Goal: Transaction & Acquisition: Purchase product/service

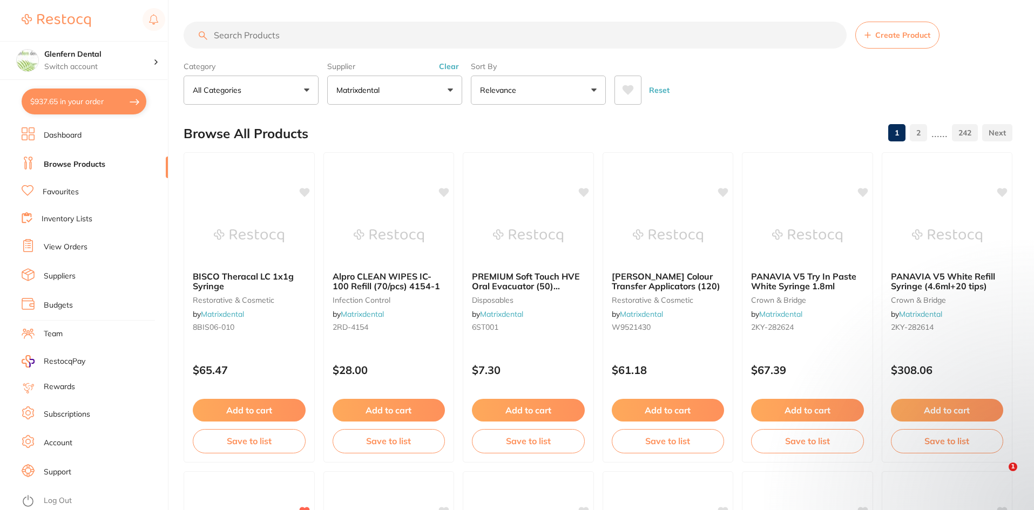
scroll to position [1, 0]
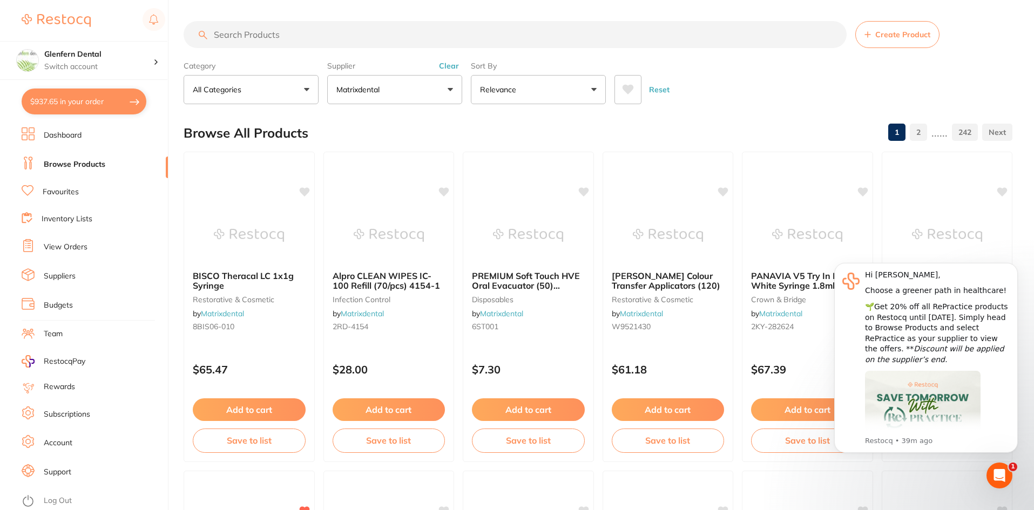
click at [252, 40] on input "search" at bounding box center [515, 34] width 663 height 27
paste input "CELAEN"
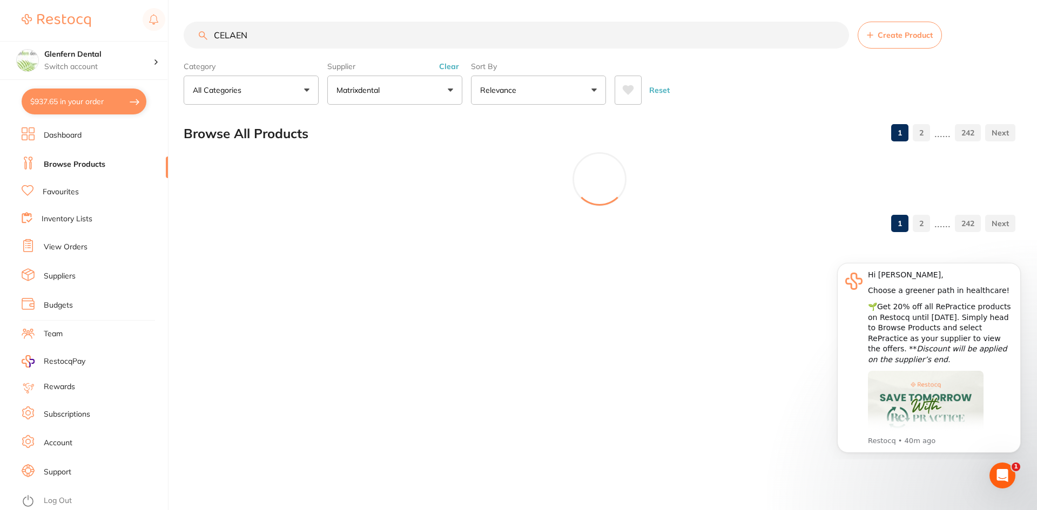
scroll to position [0, 0]
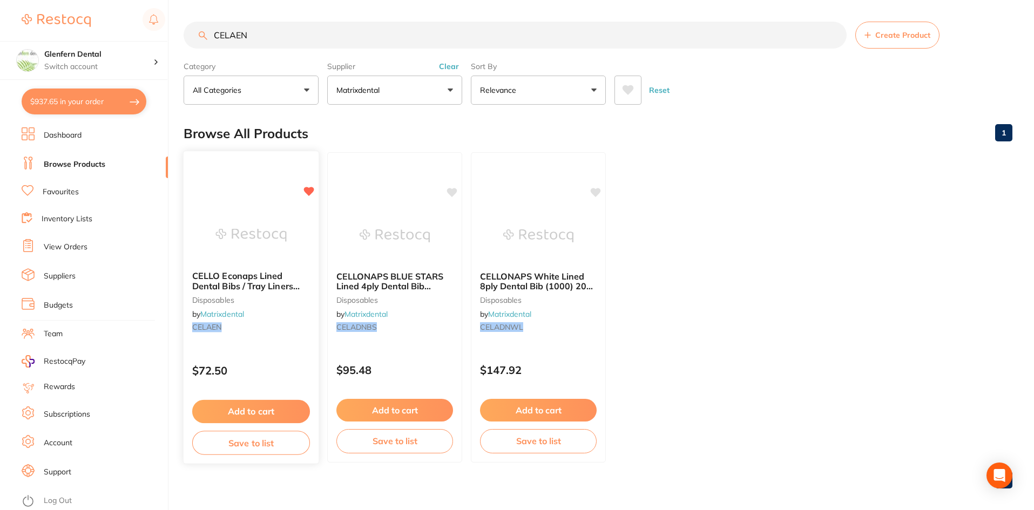
type input "CELAEN"
click at [233, 274] on span "CELLO Econaps Lined Dental Bibs / Tray Liners (1000) 200 x 280mm" at bounding box center [245, 285] width 107 height 31
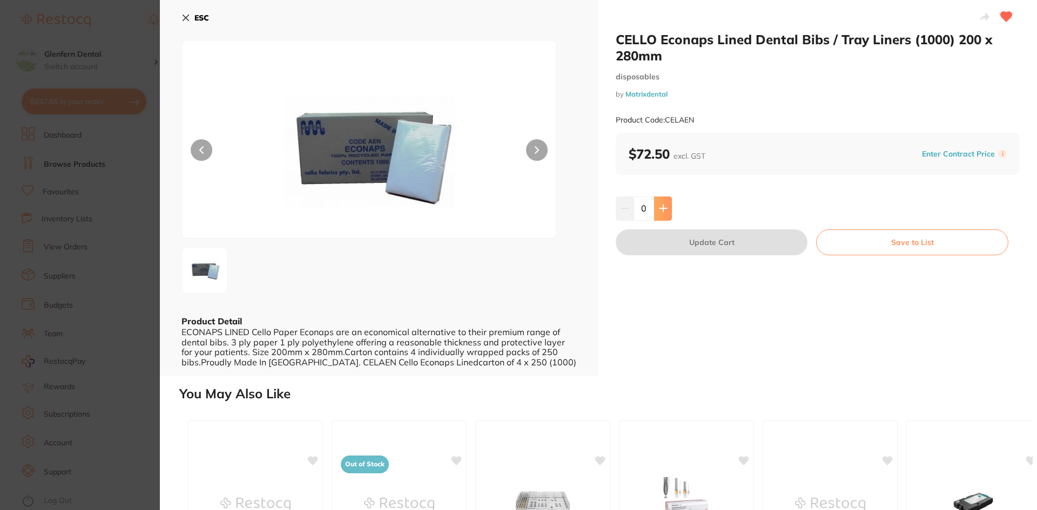
click at [664, 207] on icon at bounding box center [663, 208] width 9 height 9
type input "1"
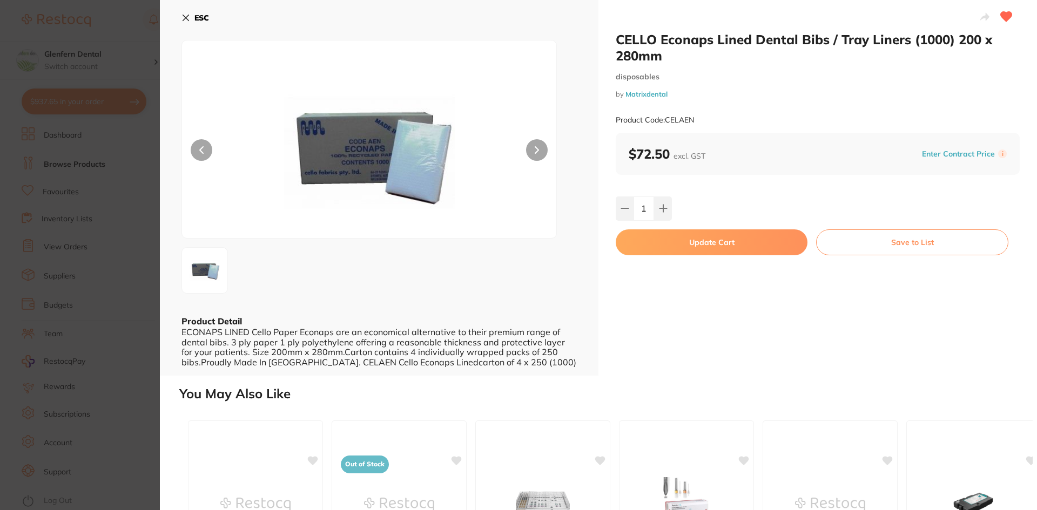
click at [709, 244] on button "Update Cart" at bounding box center [711, 242] width 192 height 26
checkbox input "false"
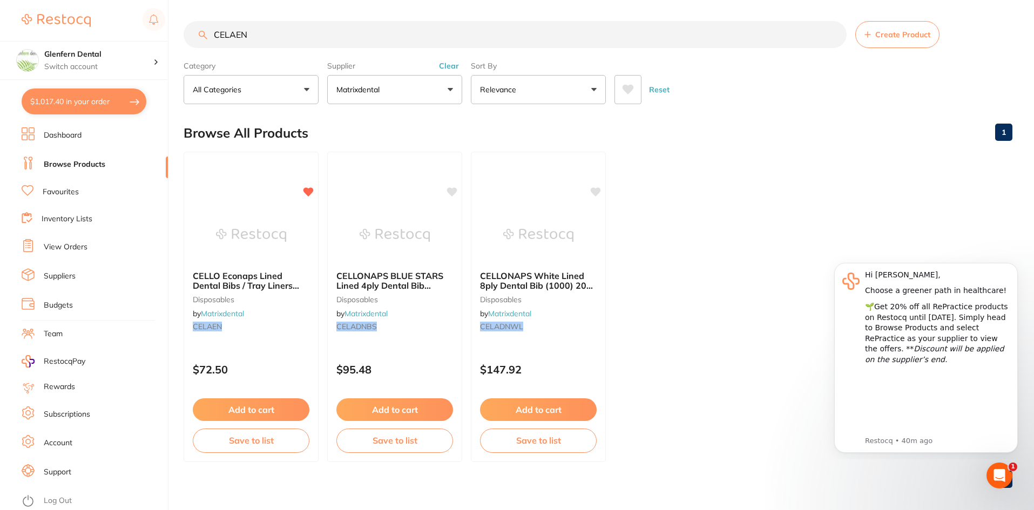
click at [257, 42] on input "CELAEN" at bounding box center [515, 34] width 663 height 27
type input "C"
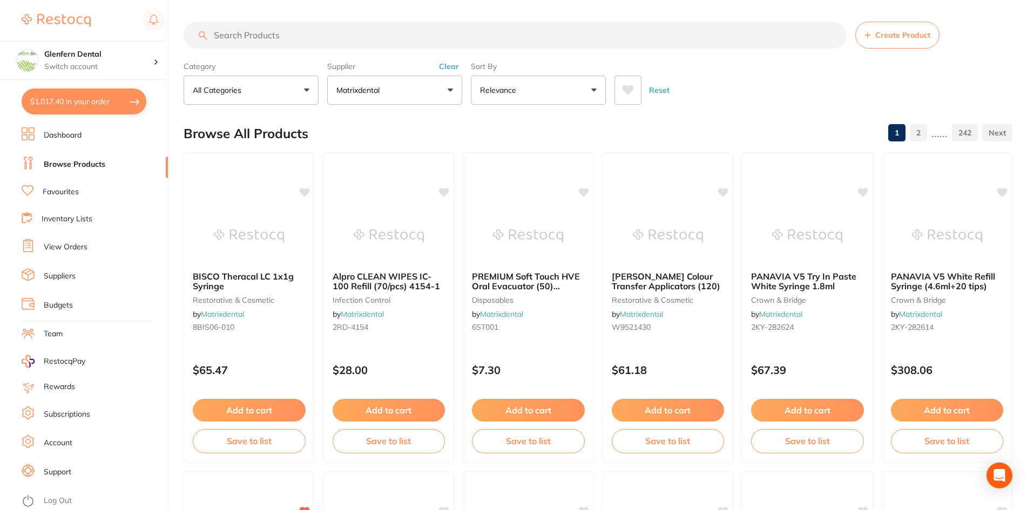
click at [109, 105] on button "$1,017.40 in your order" at bounding box center [84, 102] width 125 height 26
checkbox input "true"
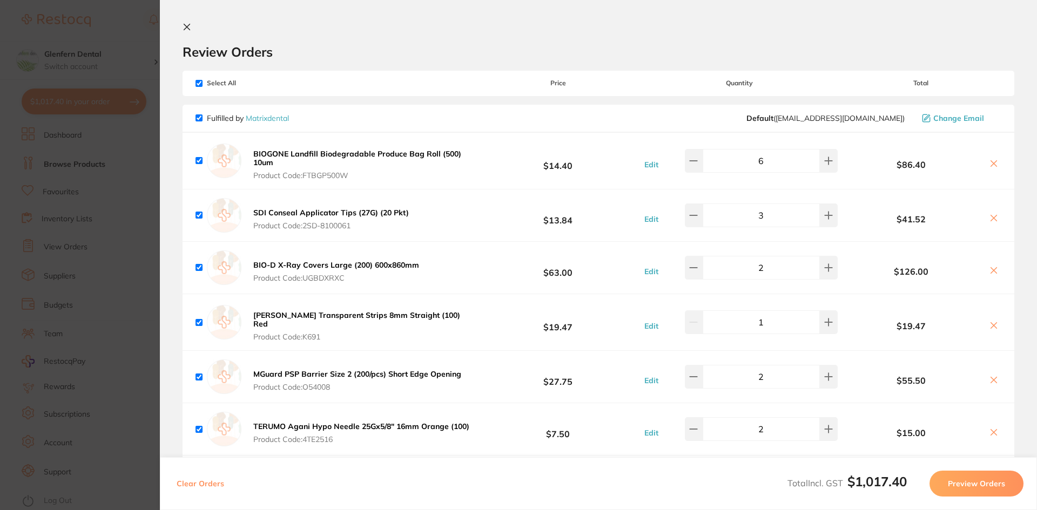
click at [57, 100] on section "Update RRP Set your pre negotiated price for this item. Item Agreed RRP (excl. …" at bounding box center [518, 255] width 1037 height 510
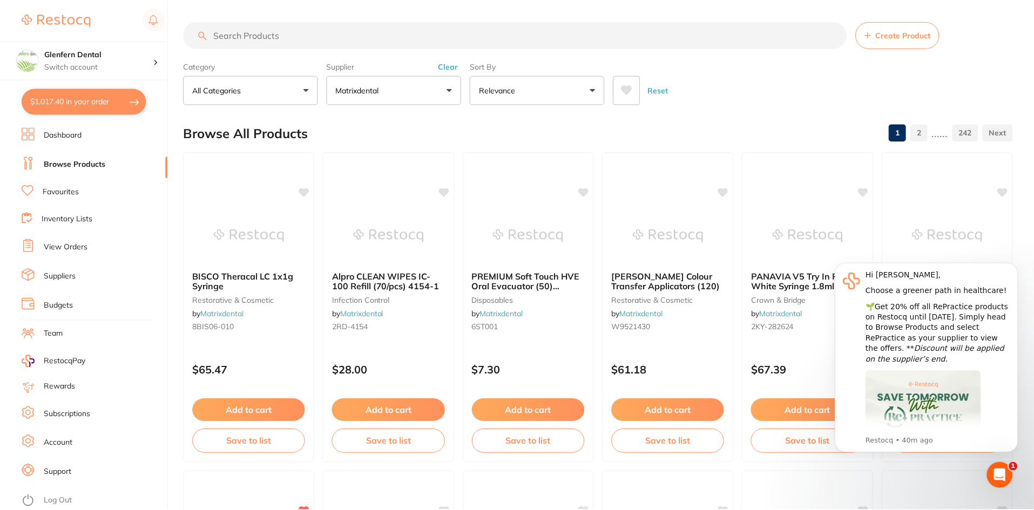
scroll to position [1, 0]
click at [283, 30] on input "search" at bounding box center [515, 34] width 663 height 27
paste input "SS70230"
type input "SS70230"
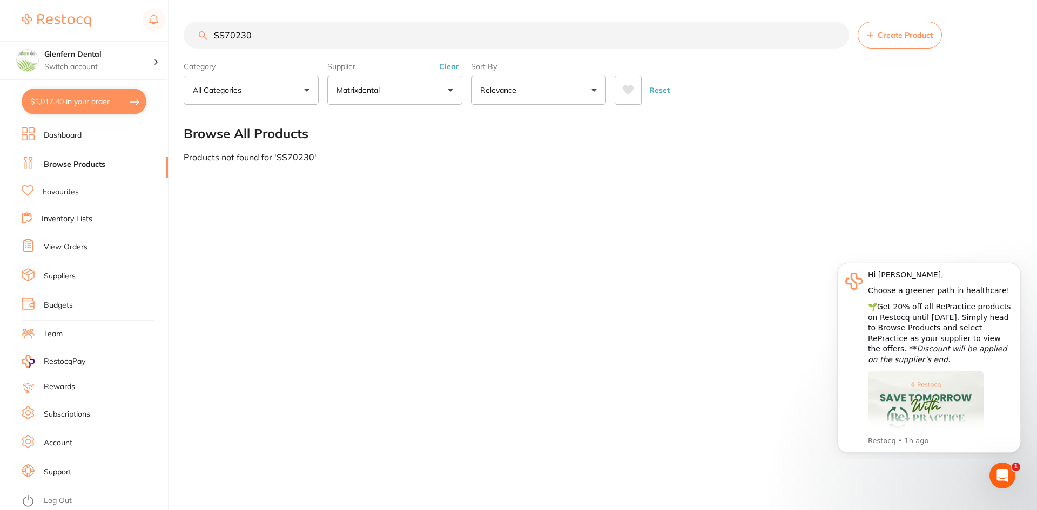
click at [397, 88] on button "Matrixdental" at bounding box center [394, 90] width 135 height 29
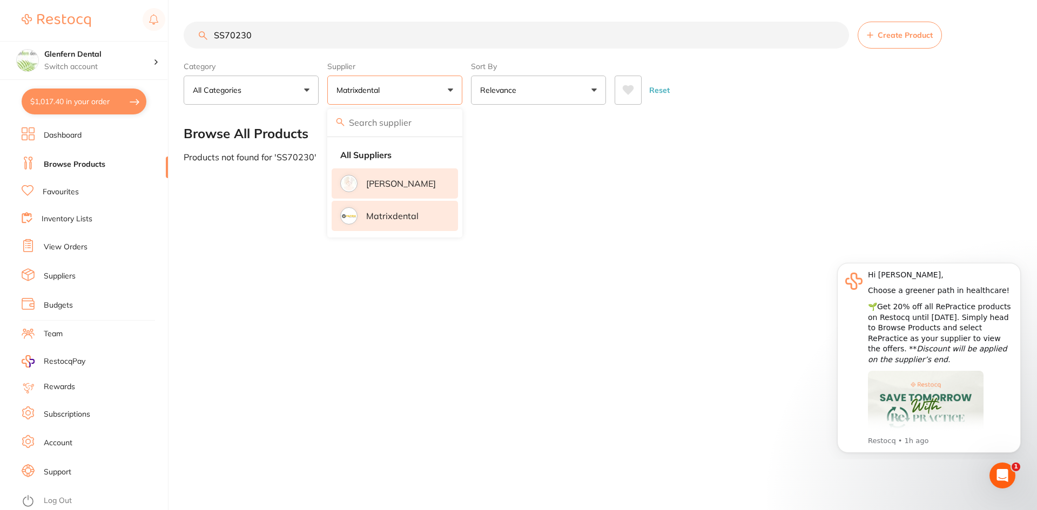
click at [384, 188] on p "[PERSON_NAME]" at bounding box center [401, 184] width 70 height 10
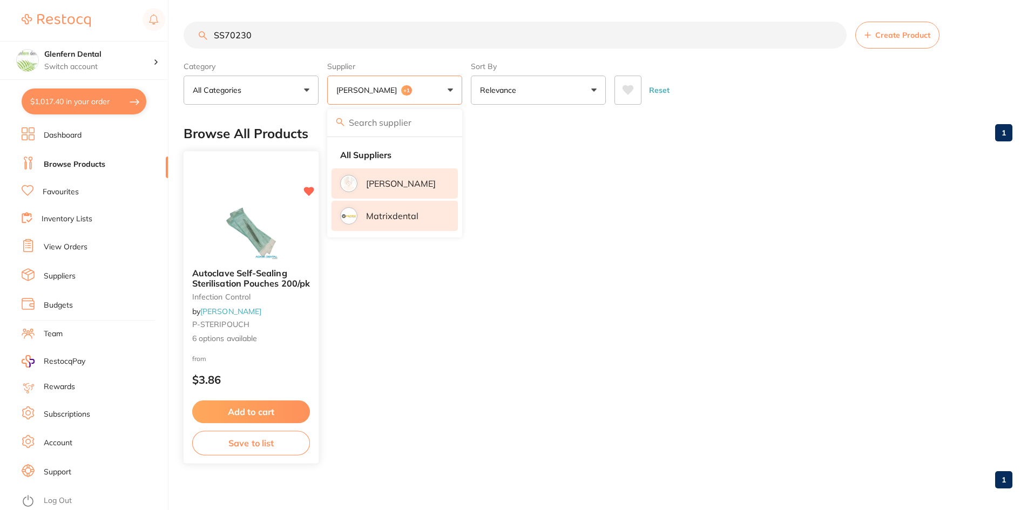
click at [242, 288] on span "Autoclave Self-Sealing Sterilisation Pouches 200/pk" at bounding box center [251, 278] width 118 height 21
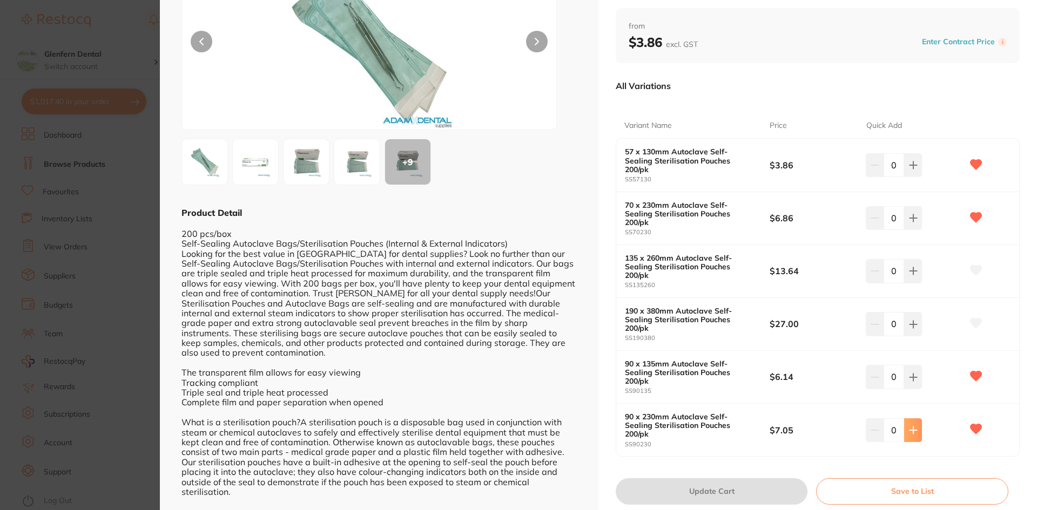
click at [913, 426] on icon at bounding box center [913, 430] width 9 height 9
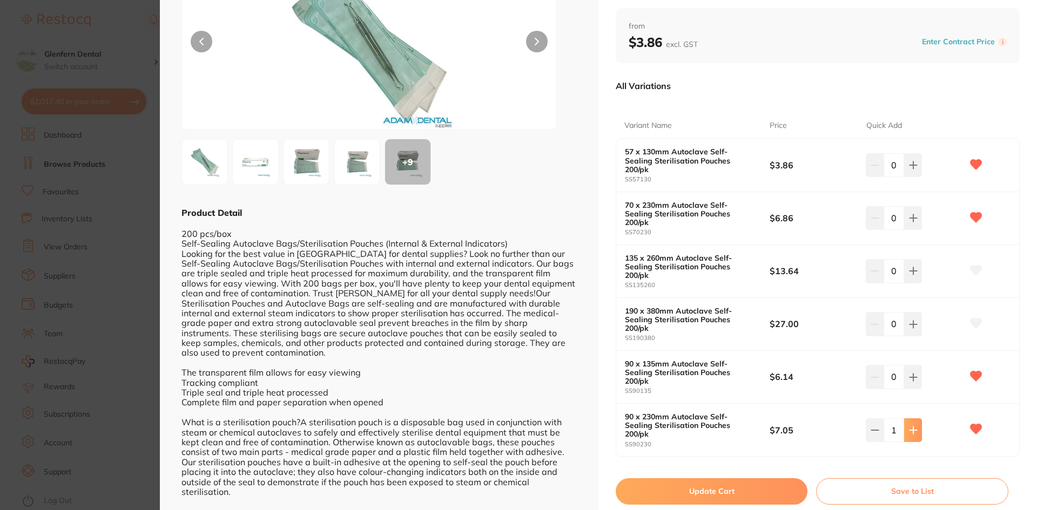
click at [913, 426] on icon at bounding box center [913, 430] width 9 height 9
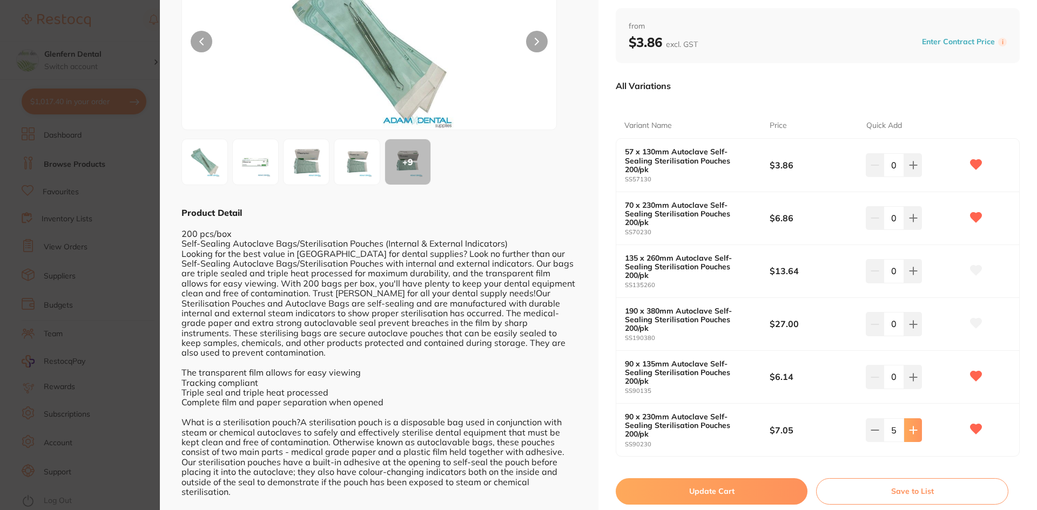
type input "6"
click at [716, 478] on button "Update Cart" at bounding box center [711, 491] width 192 height 26
checkbox input "false"
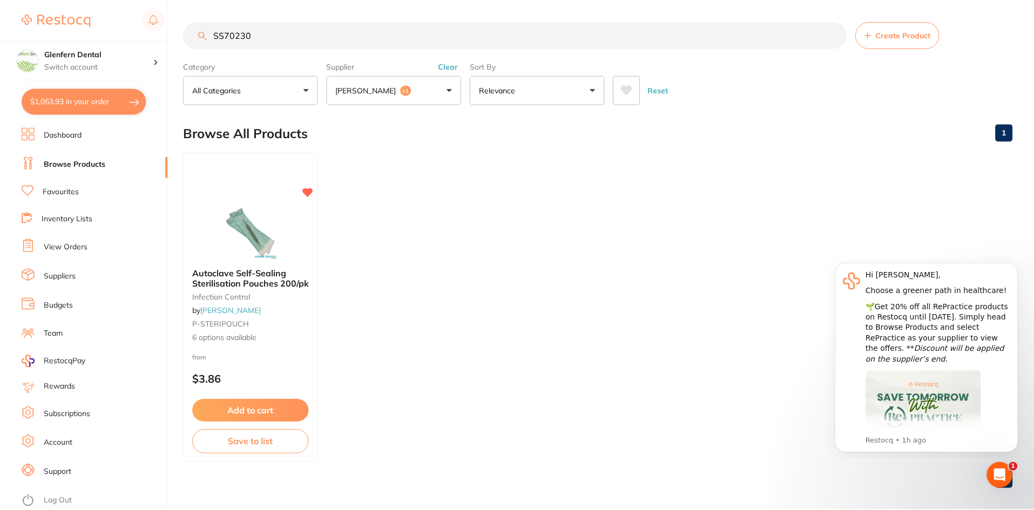
scroll to position [1, 0]
click at [228, 34] on input "SS70230" at bounding box center [515, 34] width 663 height 27
type input "SS0230"
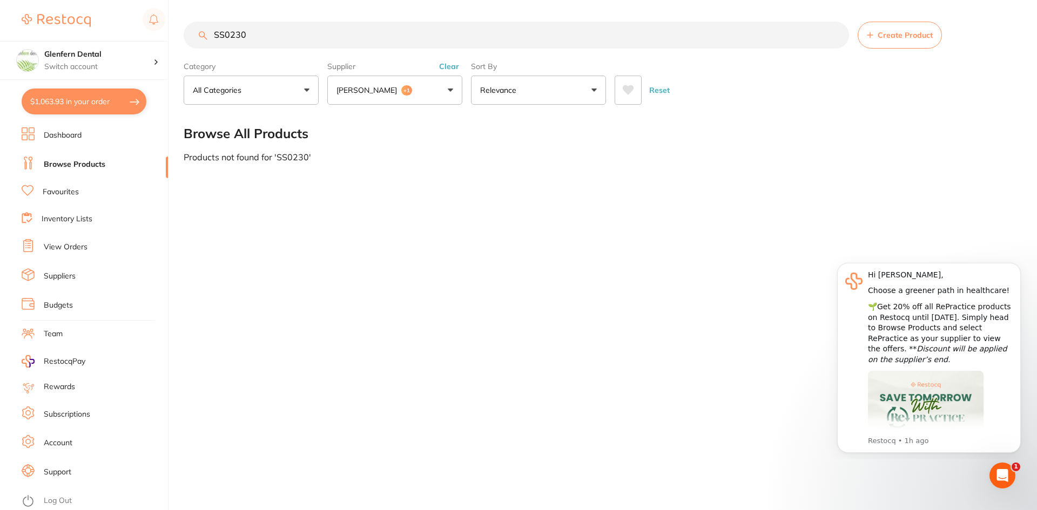
drag, startPoint x: 252, startPoint y: 37, endPoint x: 223, endPoint y: 37, distance: 29.2
click at [183, 55] on div "$1,063.93 Glenfern Dental Switch account Glenfern Dental $1,063.93 in your orde…" at bounding box center [518, 255] width 1037 height 510
click at [453, 90] on button "[PERSON_NAME] +1" at bounding box center [394, 90] width 135 height 29
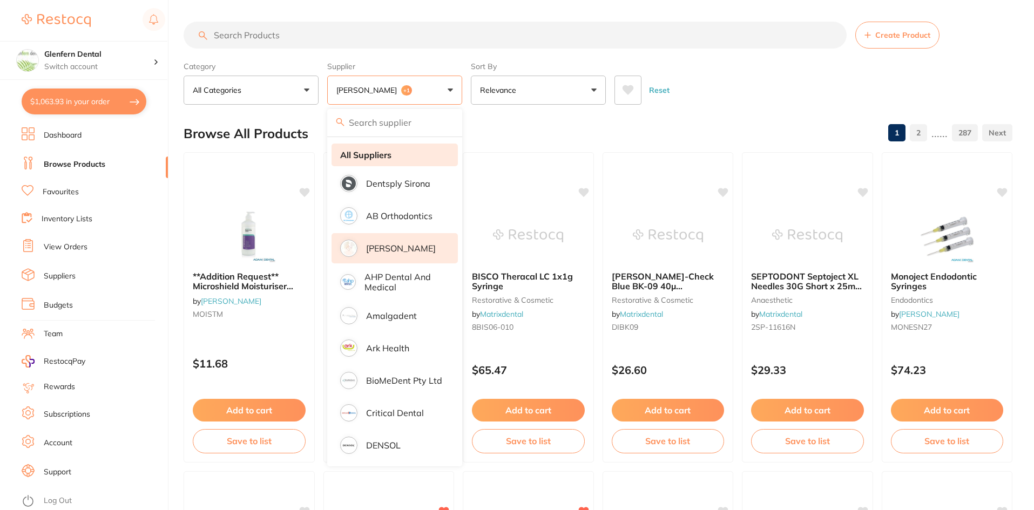
click at [381, 158] on strong "All Suppliers" at bounding box center [365, 155] width 51 height 10
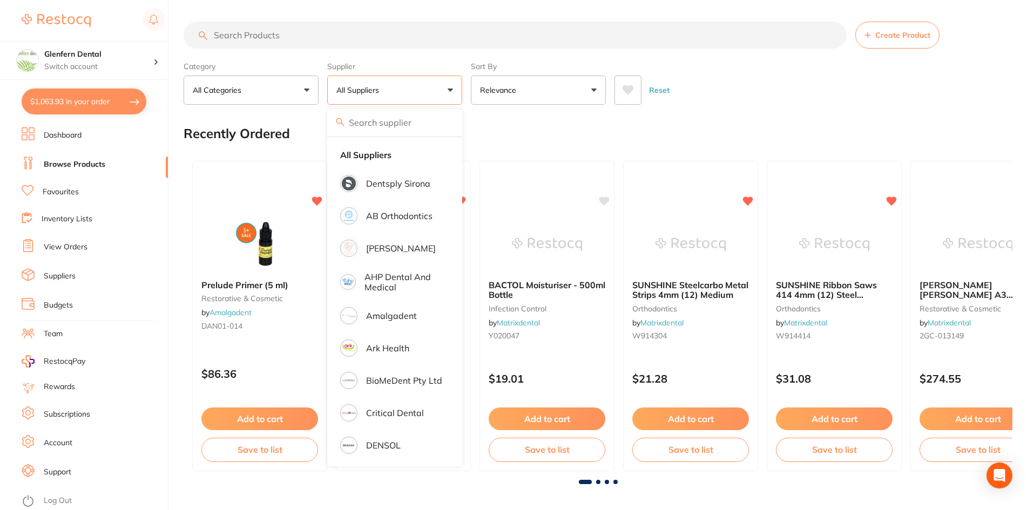
click at [233, 35] on input "search" at bounding box center [515, 35] width 663 height 27
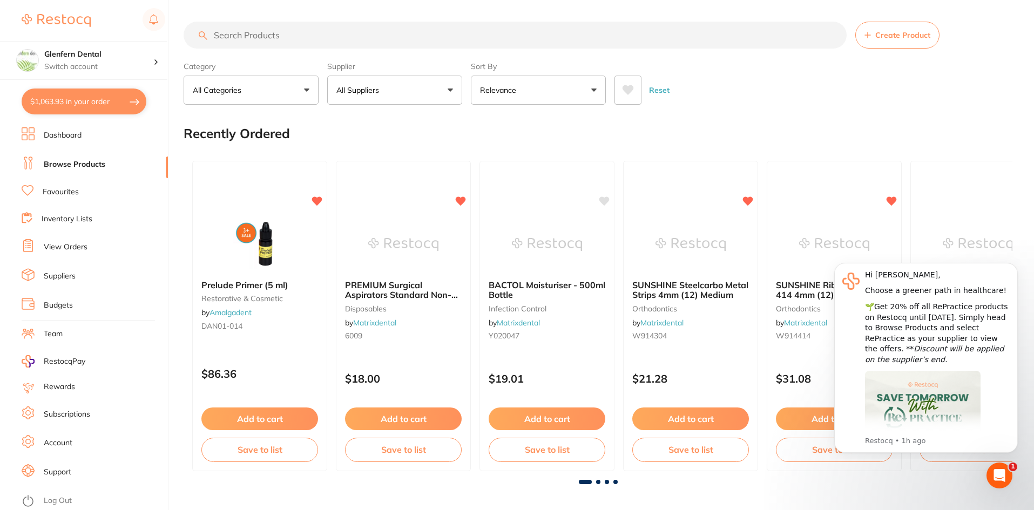
paste input "SS70230"
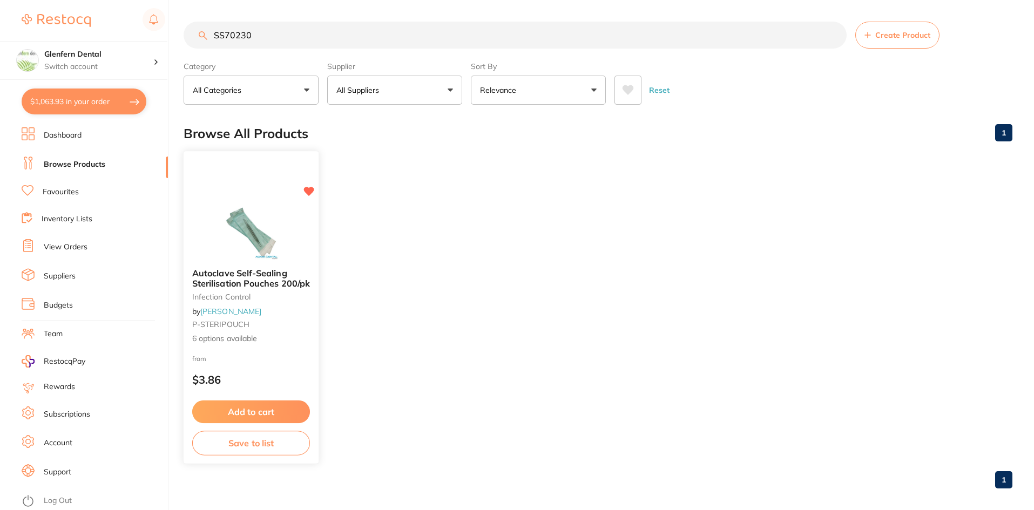
type input "SS70230"
click at [225, 275] on span "Autoclave Self-Sealing Sterilisation Pouches 200/pk" at bounding box center [251, 278] width 118 height 21
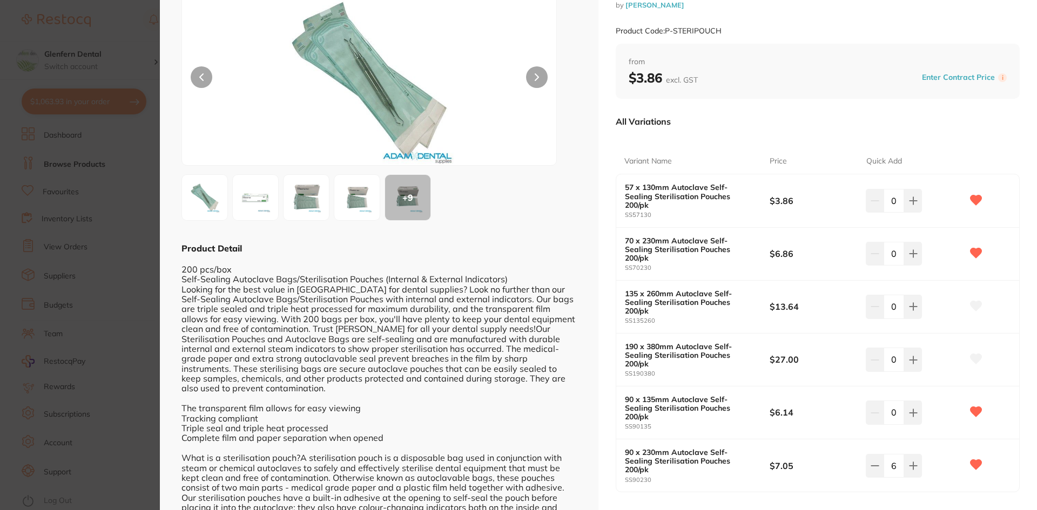
scroll to position [55, 0]
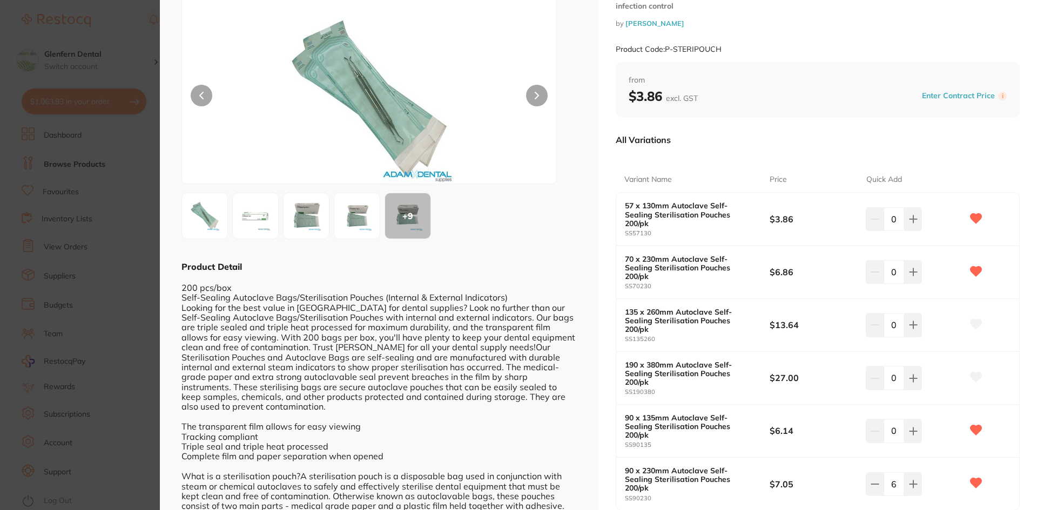
click at [69, 102] on section "Autoclave Self-Sealing Sterilisation Pouches 200/pk infection control by [PERSO…" at bounding box center [518, 255] width 1037 height 510
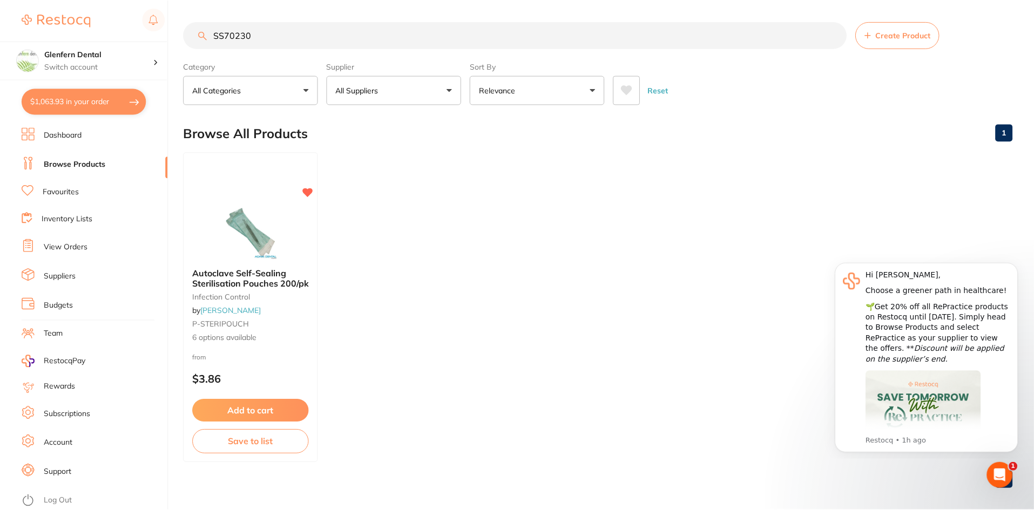
scroll to position [1, 0]
click at [64, 97] on button "$1,063.93 in your order" at bounding box center [84, 102] width 125 height 26
checkbox input "true"
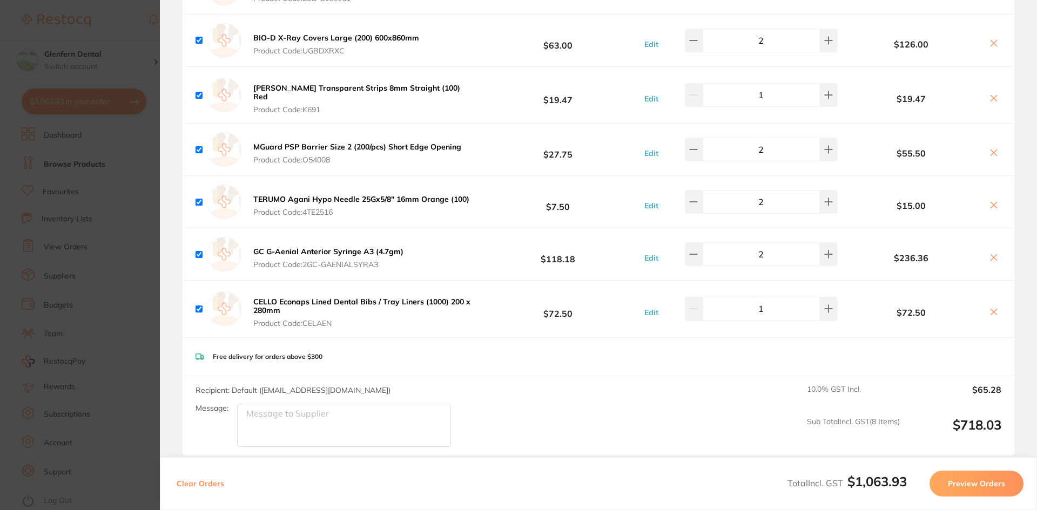
scroll to position [0, 0]
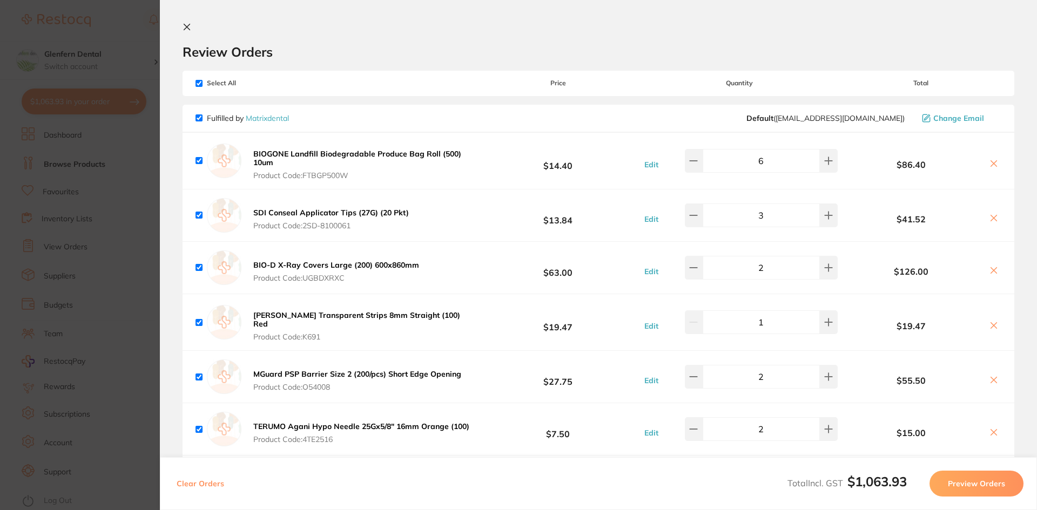
click at [188, 29] on icon at bounding box center [186, 27] width 9 height 9
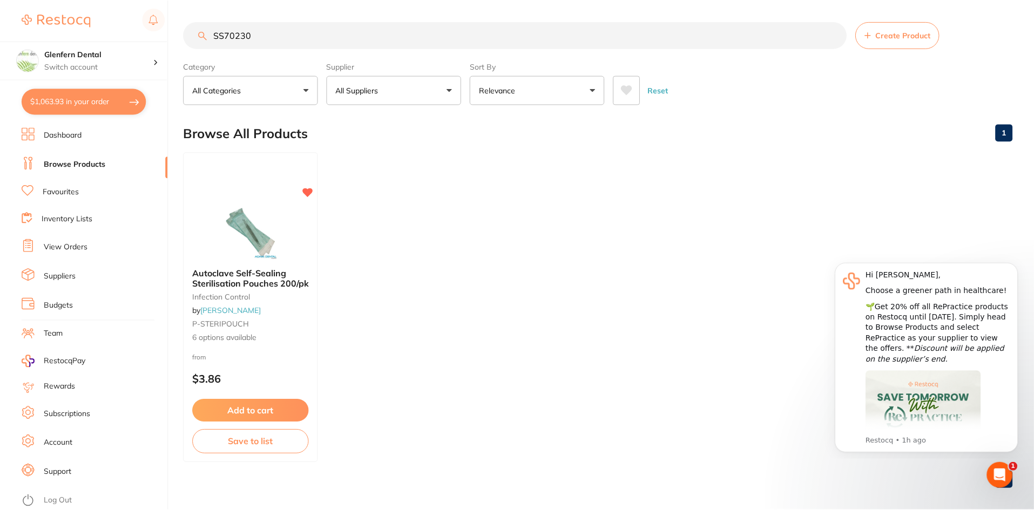
scroll to position [1, 0]
click at [268, 32] on input "SS70230" at bounding box center [515, 34] width 663 height 27
type input "S"
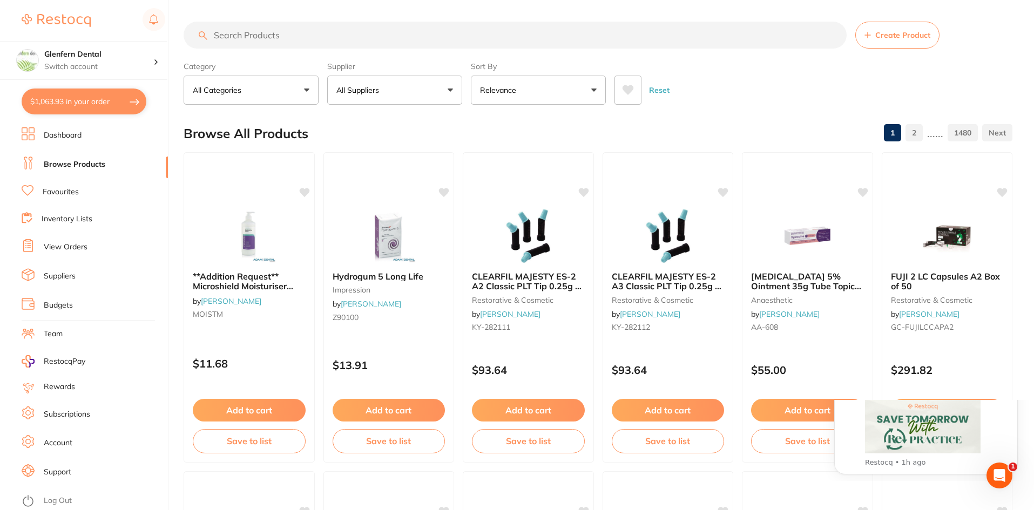
scroll to position [0, 0]
